Goal: Task Accomplishment & Management: Use online tool/utility

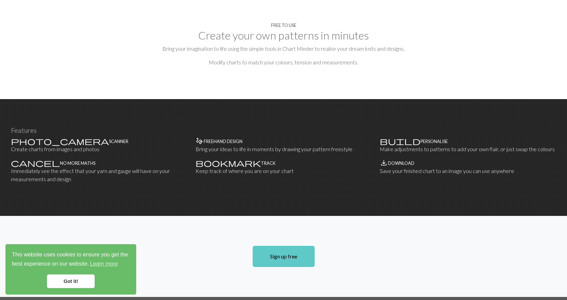
scroll to position [341, 0]
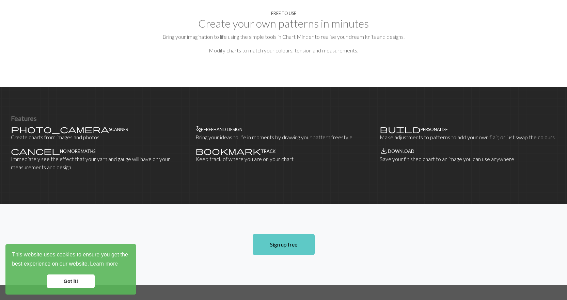
click at [285, 234] on link "Sign up free" at bounding box center [284, 244] width 62 height 21
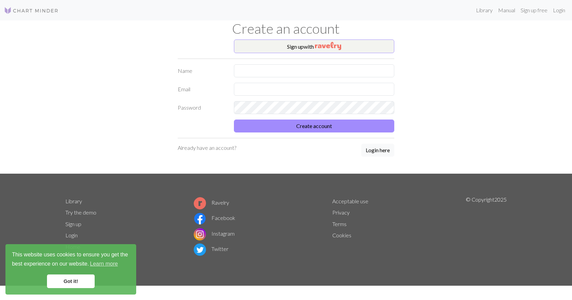
click at [246, 63] on div "Sign up with Name Email Password Create account Already have an account? Login …" at bounding box center [286, 107] width 225 height 134
click at [251, 73] on input "text" at bounding box center [314, 70] width 160 height 13
type input "a"
type input "[PERSON_NAME]"
type input "s"
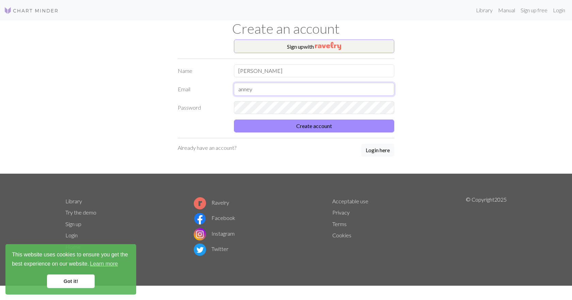
type input "[EMAIL_ADDRESS][DOMAIN_NAME]"
click at [175, 113] on label "Password" at bounding box center [202, 107] width 56 height 13
drag, startPoint x: 145, startPoint y: 117, endPoint x: 251, endPoint y: 149, distance: 110.1
click at [145, 117] on div "Sign up with Name [PERSON_NAME] [EMAIL_ADDRESS][DOMAIN_NAME] Password Create ac…" at bounding box center [286, 107] width 450 height 134
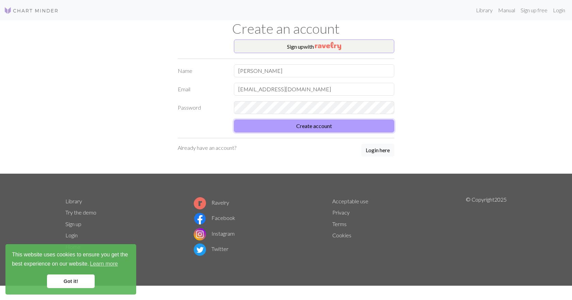
click at [288, 126] on button "Create account" at bounding box center [314, 126] width 160 height 13
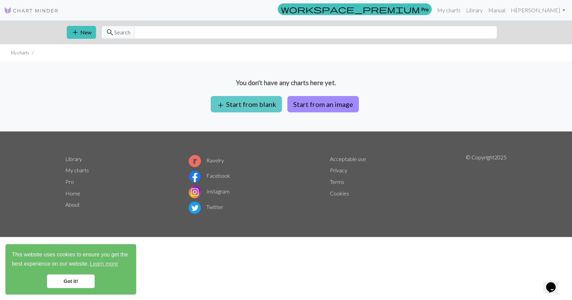
click at [252, 111] on button "add Start from blank" at bounding box center [246, 104] width 71 height 16
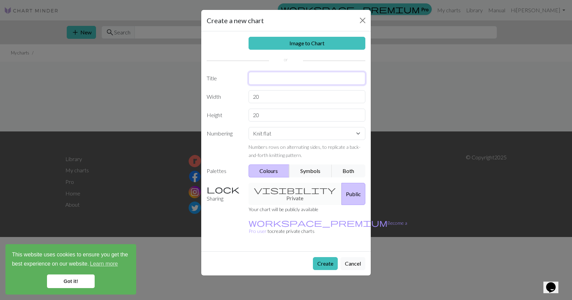
click at [271, 83] on input "text" at bounding box center [307, 78] width 117 height 13
type input "Spring Garden Textured"
click at [293, 99] on input "20" at bounding box center [307, 96] width 117 height 13
click at [270, 122] on div "Image to Chart Title Spring Garden Textured Width 50 Height 20 Numbering Knit f…" at bounding box center [286, 141] width 170 height 220
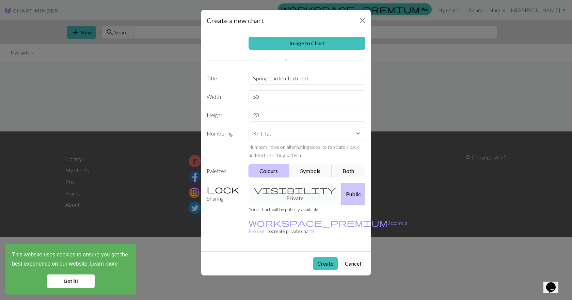
click at [272, 105] on div "Image to Chart Title Spring Garden Textured Width 50 Height 20 Numbering Knit f…" at bounding box center [286, 141] width 170 height 220
click at [272, 99] on input "50" at bounding box center [307, 96] width 117 height 13
type input "3"
type input "20"
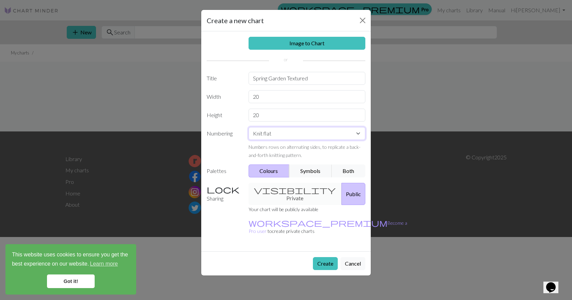
click at [268, 135] on select "Knit flat Knit in the round Lace knitting Cross stitch" at bounding box center [307, 133] width 117 height 13
select select "round"
click at [249, 127] on select "Knit flat Knit in the round Lace knitting Cross stitch" at bounding box center [307, 133] width 117 height 13
drag, startPoint x: 282, startPoint y: 190, endPoint x: 286, endPoint y: 196, distance: 6.3
click at [282, 190] on div "visibility Private Public" at bounding box center [307, 194] width 125 height 22
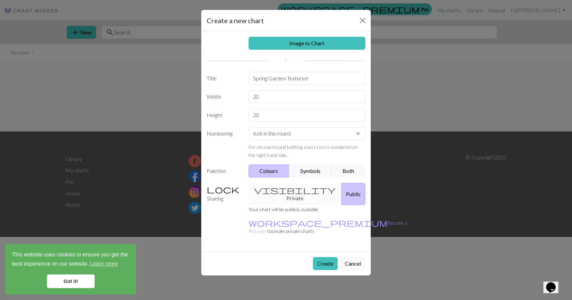
click at [287, 188] on div "visibility Private Public" at bounding box center [307, 194] width 125 height 22
click at [324, 257] on button "Create" at bounding box center [325, 263] width 25 height 13
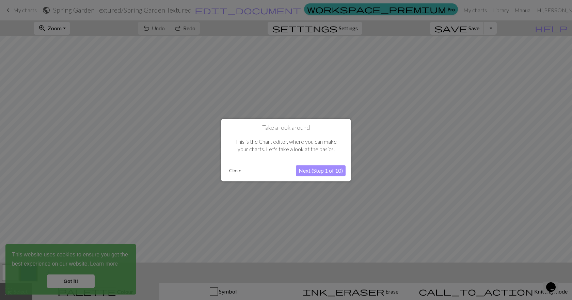
click at [318, 171] on button "Next (Step 1 of 10)" at bounding box center [321, 170] width 50 height 11
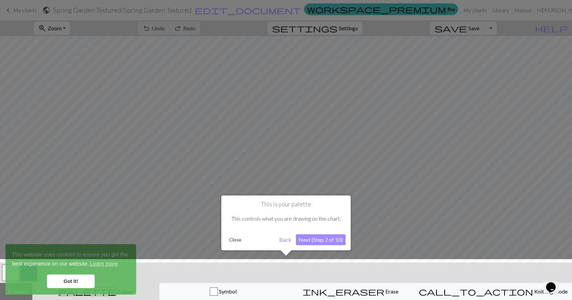
click at [306, 240] on button "Next (Step 2 of 10)" at bounding box center [321, 239] width 50 height 11
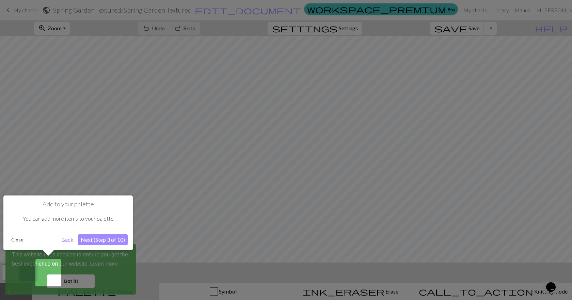
drag, startPoint x: 107, startPoint y: 241, endPoint x: 111, endPoint y: 241, distance: 4.1
click at [111, 241] on button "Next (Step 3 of 10)" at bounding box center [103, 239] width 50 height 11
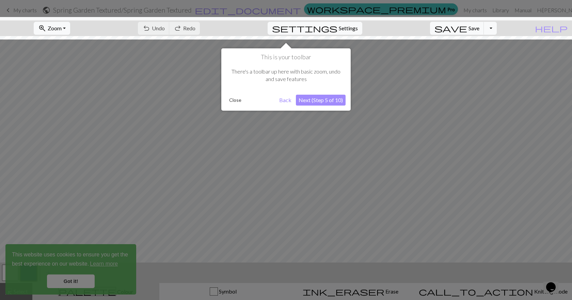
click at [316, 98] on button "Next (Step 5 of 10)" at bounding box center [321, 100] width 50 height 11
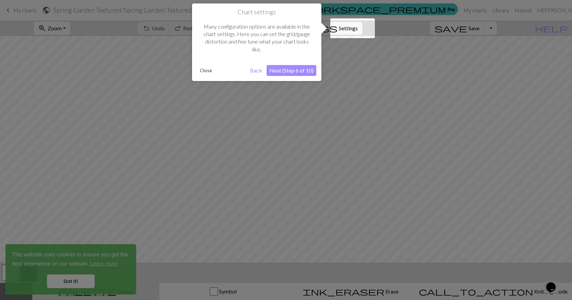
click at [298, 65] on button "Next (Step 6 of 10)" at bounding box center [292, 70] width 50 height 11
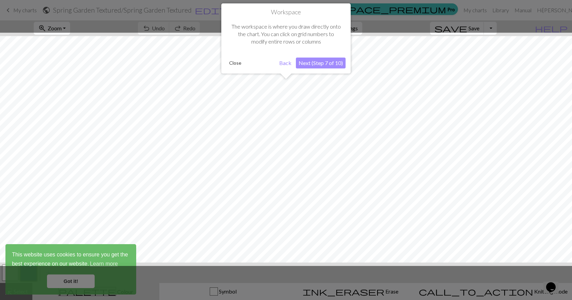
click at [316, 60] on button "Next (Step 7 of 10)" at bounding box center [321, 63] width 50 height 11
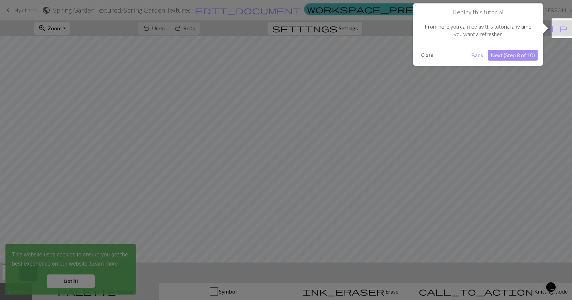
click at [419, 47] on div "Replay this tutorial From here you can replay this tutorial any time you want a…" at bounding box center [478, 34] width 129 height 62
click at [512, 58] on button "Next (Step 8 of 10)" at bounding box center [513, 55] width 50 height 11
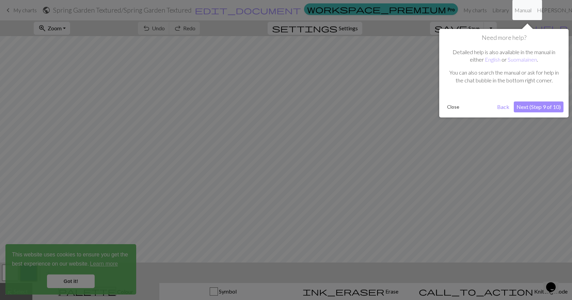
click at [556, 107] on button "Next (Step 9 of 10)" at bounding box center [539, 107] width 50 height 11
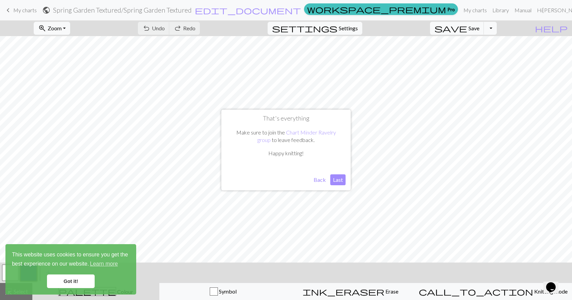
click at [341, 181] on button "Last" at bounding box center [338, 179] width 15 height 11
click at [69, 282] on link "Got it!" at bounding box center [71, 282] width 48 height 14
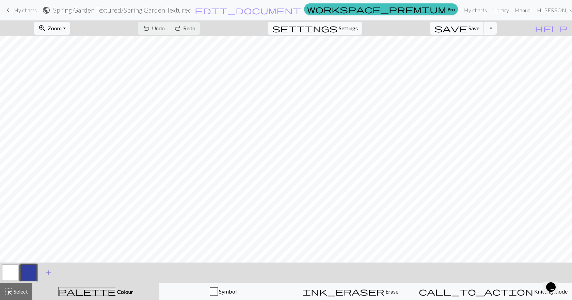
click at [45, 274] on span "add" at bounding box center [48, 273] width 8 height 10
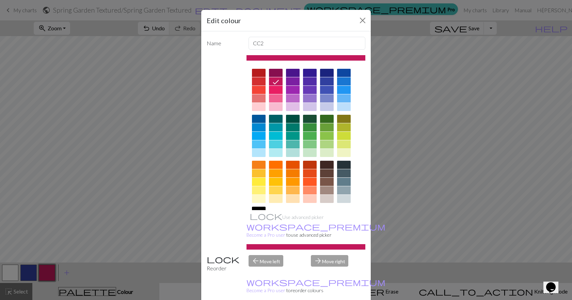
click at [321, 136] on div at bounding box center [327, 136] width 14 height 8
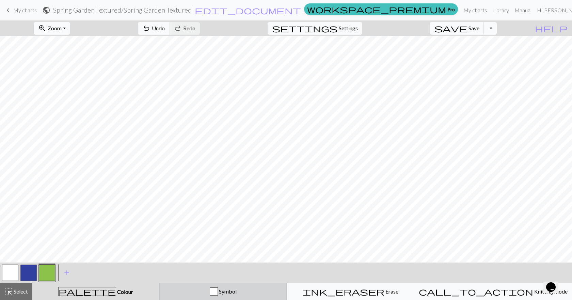
click at [218, 291] on div "button" at bounding box center [214, 292] width 8 height 8
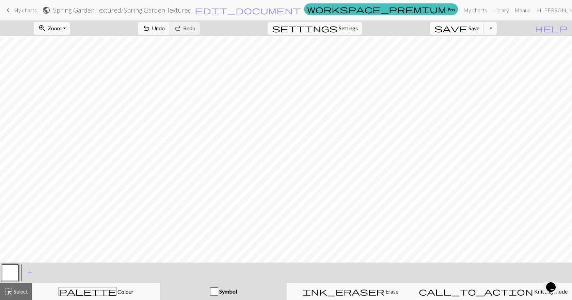
click at [218, 289] on div "button" at bounding box center [214, 292] width 8 height 8
click at [218, 293] on div "button" at bounding box center [214, 292] width 8 height 8
click at [28, 271] on span "add" at bounding box center [30, 273] width 8 height 10
click at [24, 273] on button "button" at bounding box center [28, 273] width 16 height 16
click at [55, 272] on button "add Add a symbol" at bounding box center [48, 272] width 17 height 17
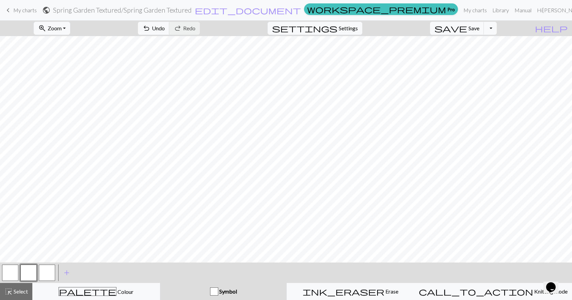
click at [17, 270] on button "button" at bounding box center [10, 273] width 16 height 16
click at [19, 271] on div at bounding box center [10, 273] width 18 height 18
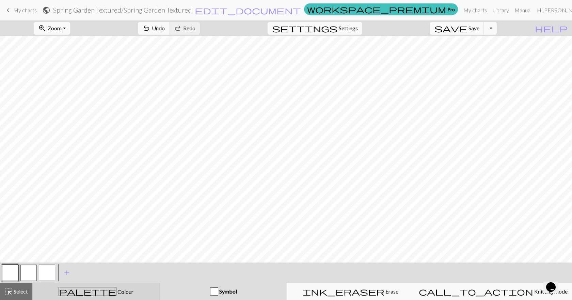
click at [117, 292] on span "Colour" at bounding box center [125, 292] width 17 height 6
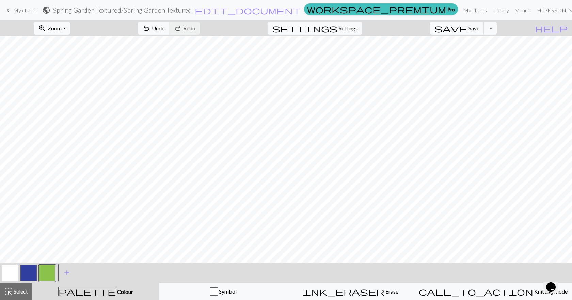
click at [51, 268] on button "button" at bounding box center [47, 273] width 16 height 16
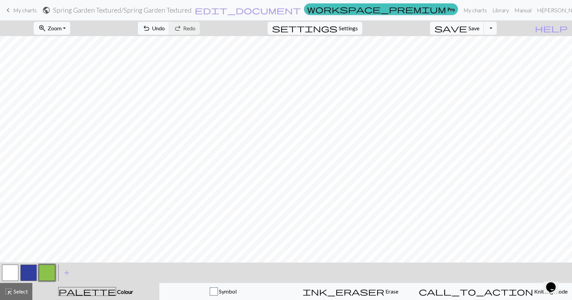
drag, startPoint x: 11, startPoint y: 277, endPoint x: 32, endPoint y: 265, distance: 24.6
click at [12, 276] on button "button" at bounding box center [10, 273] width 16 height 16
click at [53, 273] on button "button" at bounding box center [47, 273] width 16 height 16
click at [70, 274] on span "add" at bounding box center [67, 273] width 8 height 10
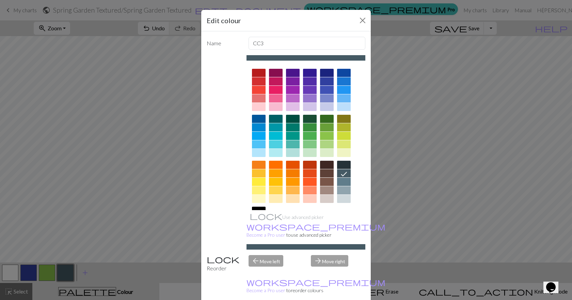
drag, startPoint x: 275, startPoint y: 99, endPoint x: 316, endPoint y: 188, distance: 98.3
click at [275, 99] on div at bounding box center [276, 98] width 14 height 8
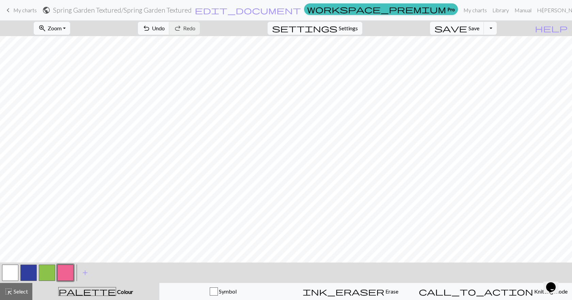
click at [8, 271] on button "button" at bounding box center [10, 273] width 16 height 16
click at [72, 274] on button "button" at bounding box center [65, 273] width 16 height 16
click at [25, 273] on button "button" at bounding box center [28, 273] width 16 height 16
click at [6, 274] on button "button" at bounding box center [10, 273] width 16 height 16
drag, startPoint x: 66, startPoint y: 274, endPoint x: 87, endPoint y: 269, distance: 21.3
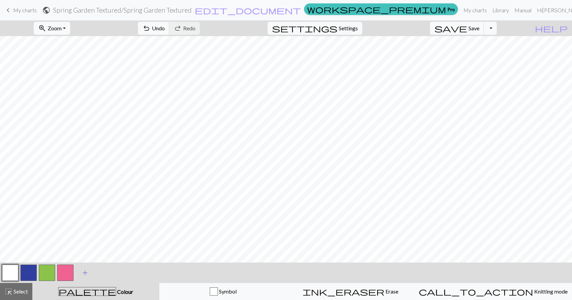
click at [66, 274] on button "button" at bounding box center [65, 273] width 16 height 16
click at [44, 275] on button "button" at bounding box center [47, 273] width 16 height 16
click at [45, 272] on button "button" at bounding box center [47, 273] width 16 height 16
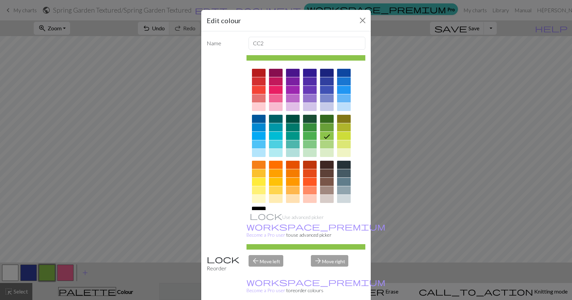
drag, startPoint x: 328, startPoint y: 293, endPoint x: 289, endPoint y: 293, distance: 38.8
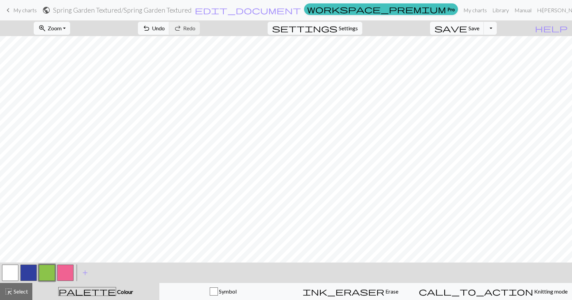
click at [35, 269] on button "button" at bounding box center [28, 273] width 16 height 16
click at [361, 32] on button "settings Settings" at bounding box center [315, 28] width 95 height 13
select select "aran"
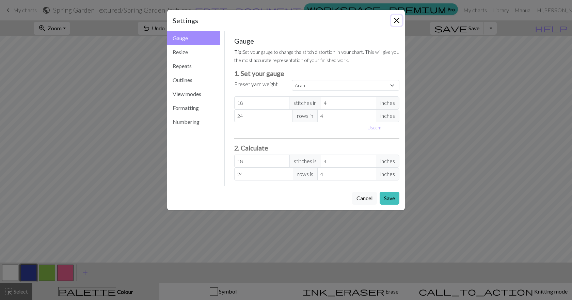
click at [395, 19] on button "Close" at bounding box center [397, 20] width 11 height 11
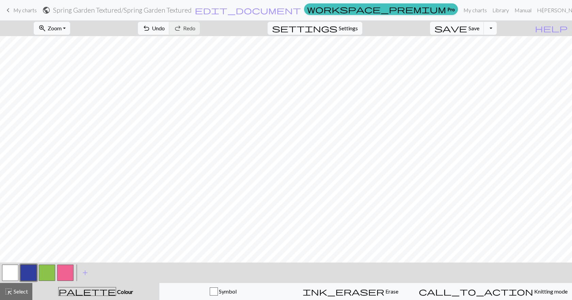
click at [497, 29] on button "Toggle Dropdown" at bounding box center [490, 28] width 13 height 13
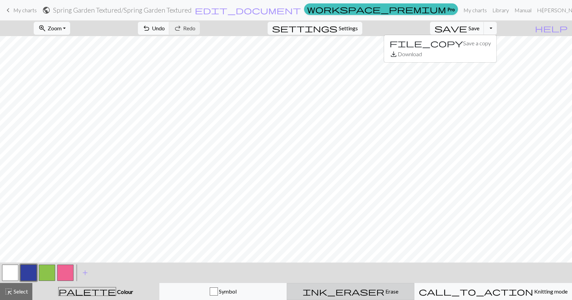
click at [382, 287] on button "ink_eraser Erase Erase" at bounding box center [351, 291] width 128 height 17
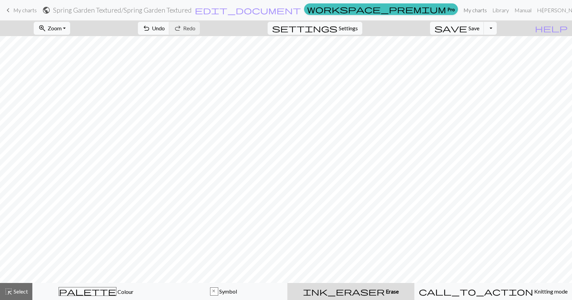
drag, startPoint x: 486, startPoint y: 11, endPoint x: 314, endPoint y: 22, distance: 171.8
click at [486, 11] on link "My charts" at bounding box center [475, 10] width 29 height 14
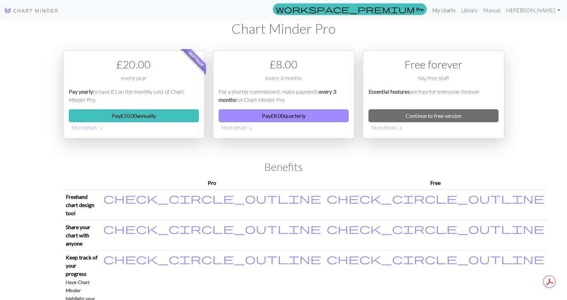
click at [459, 9] on link "My charts" at bounding box center [444, 10] width 29 height 14
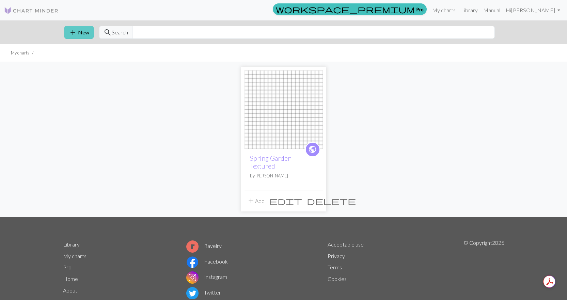
click at [84, 32] on button "add New" at bounding box center [78, 32] width 29 height 13
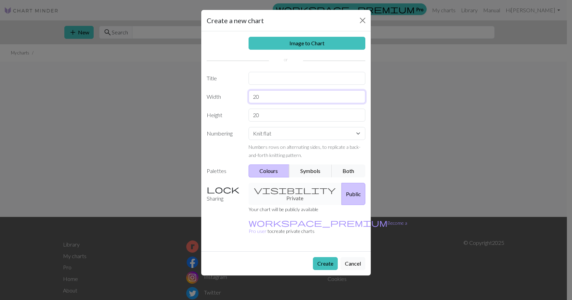
click at [263, 98] on input "20" at bounding box center [307, 96] width 117 height 13
drag, startPoint x: 262, startPoint y: 98, endPoint x: 217, endPoint y: 97, distance: 44.6
click at [217, 97] on div "Width 20" at bounding box center [286, 96] width 167 height 13
type input "16"
click at [266, 109] on input "20" at bounding box center [307, 115] width 117 height 13
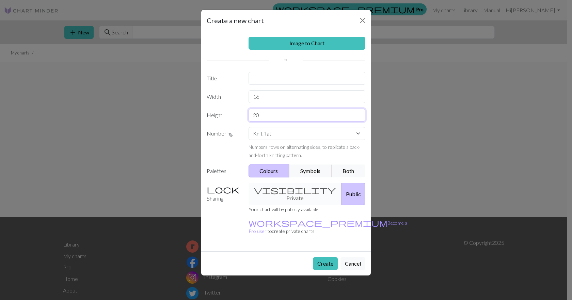
click at [265, 116] on input "20" at bounding box center [307, 115] width 117 height 13
click at [319, 172] on button "Symbols" at bounding box center [310, 171] width 43 height 13
click at [349, 171] on button "Both" at bounding box center [349, 171] width 34 height 13
click at [328, 257] on button "Create" at bounding box center [325, 263] width 25 height 13
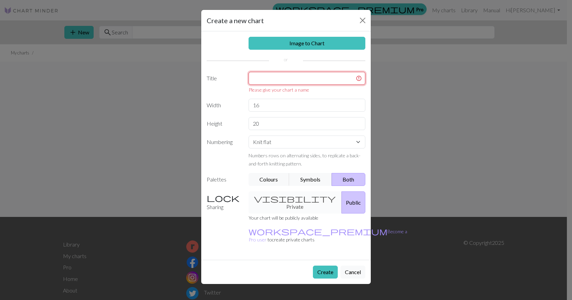
click at [295, 79] on input "text" at bounding box center [307, 78] width 117 height 13
type input "N"
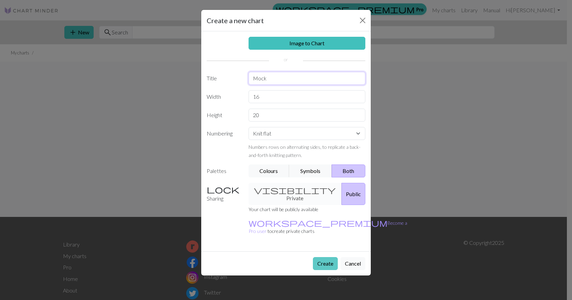
type input "Mock"
click at [334, 257] on button "Create" at bounding box center [325, 263] width 25 height 13
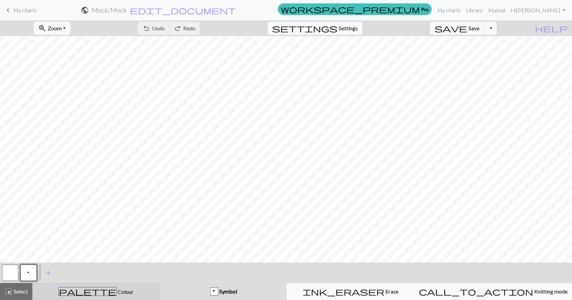
click at [117, 294] on span "Colour" at bounding box center [125, 292] width 17 height 6
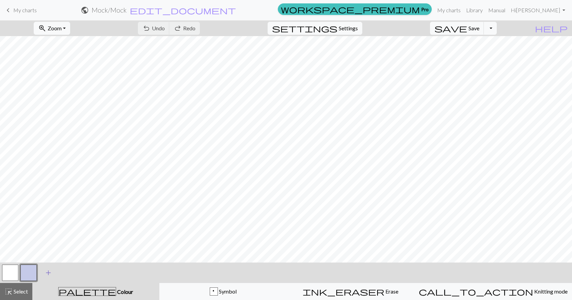
click at [49, 274] on span "add" at bounding box center [48, 273] width 8 height 10
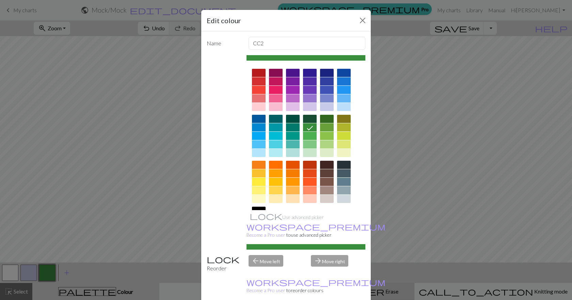
drag, startPoint x: 324, startPoint y: 291, endPoint x: 324, endPoint y: 286, distance: 5.5
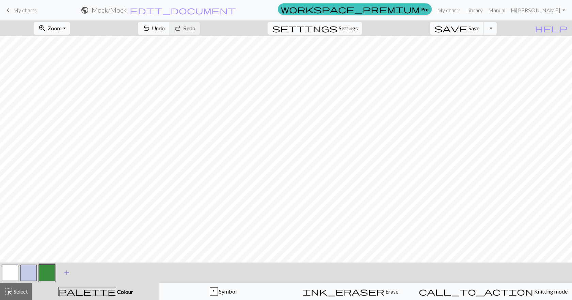
click at [65, 276] on span "add" at bounding box center [67, 273] width 8 height 10
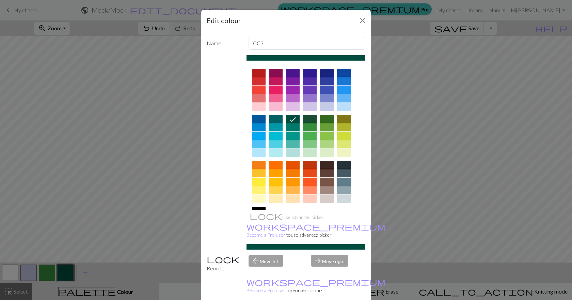
click at [310, 82] on div at bounding box center [310, 81] width 14 height 8
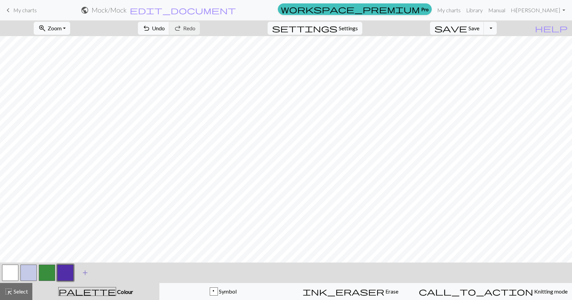
click at [92, 274] on button "add Add a colour" at bounding box center [85, 272] width 17 height 17
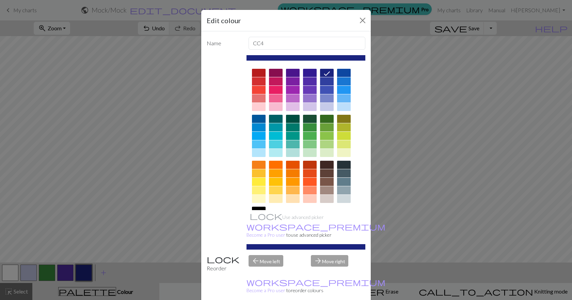
click at [278, 98] on div at bounding box center [276, 98] width 14 height 8
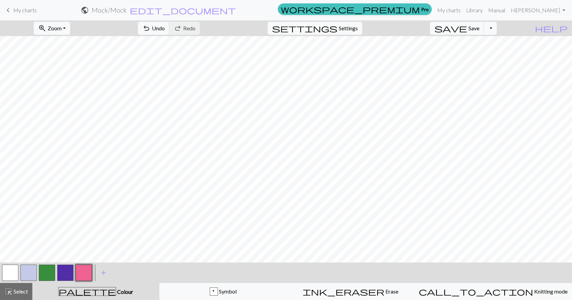
click at [49, 272] on button "button" at bounding box center [47, 273] width 16 height 16
click at [52, 271] on button "button" at bounding box center [47, 273] width 16 height 16
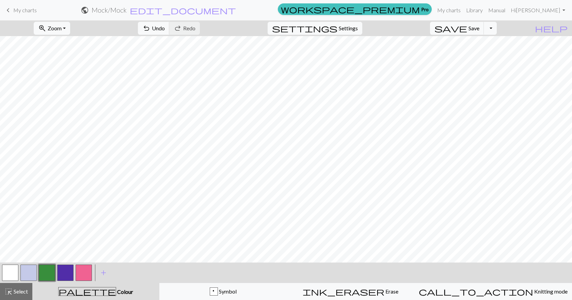
click at [82, 276] on button "button" at bounding box center [84, 273] width 16 height 16
click at [49, 271] on button "button" at bounding box center [47, 273] width 16 height 16
click at [66, 276] on button "button" at bounding box center [65, 273] width 16 height 16
click at [44, 270] on button "button" at bounding box center [47, 273] width 16 height 16
drag, startPoint x: 10, startPoint y: 272, endPoint x: 65, endPoint y: 265, distance: 55.6
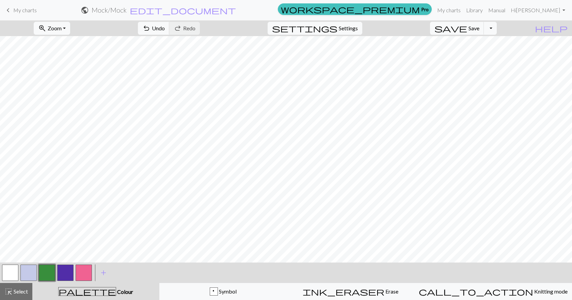
click at [14, 272] on button "button" at bounding box center [10, 273] width 16 height 16
click at [44, 272] on button "button" at bounding box center [47, 273] width 16 height 16
click at [63, 273] on button "button" at bounding box center [65, 273] width 16 height 16
drag, startPoint x: 15, startPoint y: 270, endPoint x: 34, endPoint y: 263, distance: 20.9
click at [15, 270] on button "button" at bounding box center [10, 273] width 16 height 16
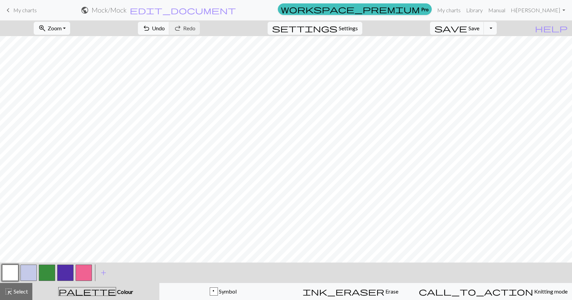
click at [51, 270] on button "button" at bounding box center [47, 273] width 16 height 16
click at [83, 274] on button "button" at bounding box center [84, 273] width 16 height 16
click at [47, 274] on button "button" at bounding box center [47, 273] width 16 height 16
click at [46, 274] on button "button" at bounding box center [47, 273] width 16 height 16
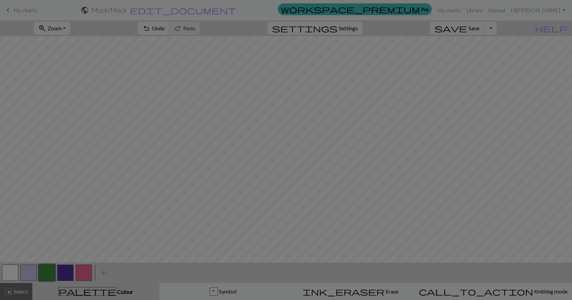
click at [84, 269] on div "Edit colour Name CC2 Use advanced picker workspace_premium Become a Pro user to…" at bounding box center [286, 150] width 572 height 300
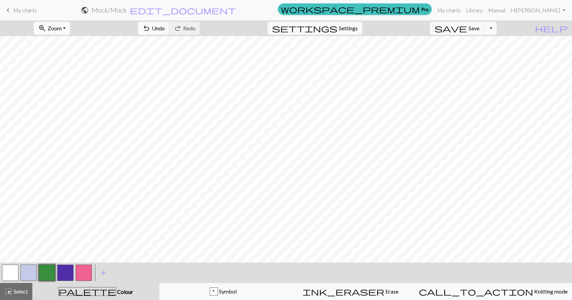
click at [84, 280] on button "button" at bounding box center [84, 273] width 16 height 16
click at [46, 276] on button "button" at bounding box center [47, 273] width 16 height 16
click at [17, 269] on button "button" at bounding box center [10, 273] width 16 height 16
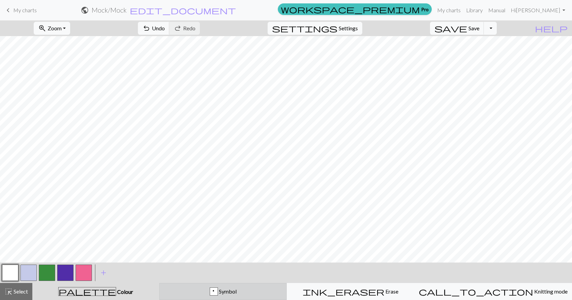
click at [237, 297] on button "p Symbol" at bounding box center [223, 291] width 128 height 17
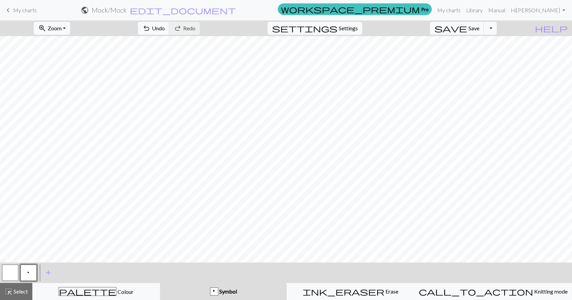
click at [28, 271] on span "p" at bounding box center [29, 273] width 4 height 7
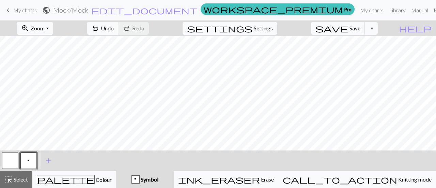
click at [53, 27] on button "zoom_in Zoom Zoom" at bounding box center [35, 28] width 36 height 13
click at [57, 62] on button "Fit height" at bounding box center [44, 64] width 54 height 11
click at [45, 28] on span "Zoom" at bounding box center [38, 28] width 14 height 6
click at [71, 49] on button "Fit width" at bounding box center [44, 53] width 54 height 11
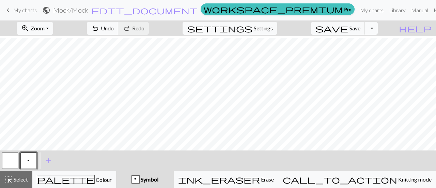
click at [378, 34] on button "Toggle Dropdown" at bounding box center [371, 28] width 13 height 13
click at [358, 56] on button "save_alt Download" at bounding box center [321, 53] width 112 height 11
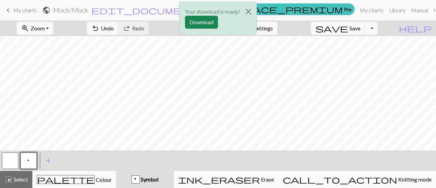
scroll to position [102, 0]
click at [57, 30] on div "Your download is ready! Download" at bounding box center [218, 20] width 436 height 40
click at [64, 26] on div "Your download is ready! Download" at bounding box center [218, 20] width 436 height 40
click at [45, 27] on div "Your download is ready! Download" at bounding box center [218, 20] width 436 height 40
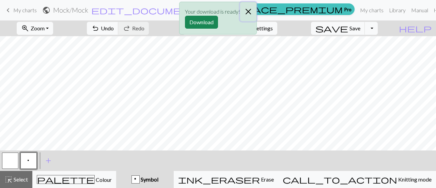
click at [243, 11] on button "Close" at bounding box center [248, 11] width 16 height 19
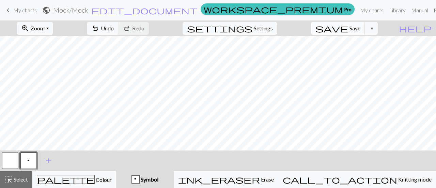
click at [360, 28] on span "Save" at bounding box center [355, 28] width 11 height 6
